Goal: Find specific page/section: Find specific page/section

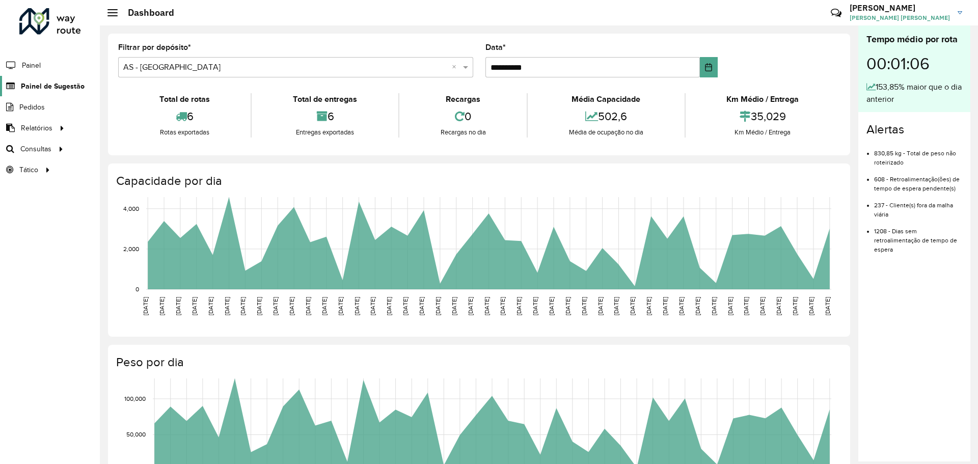
click at [68, 85] on span "Painel de Sugestão" at bounding box center [53, 86] width 64 height 11
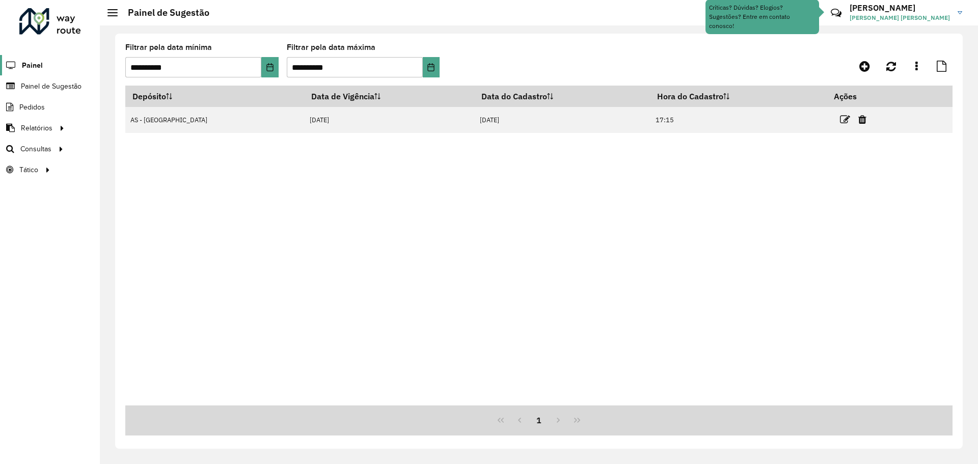
click at [35, 70] on span "Painel" at bounding box center [32, 65] width 21 height 11
